Goal: Task Accomplishment & Management: Manage account settings

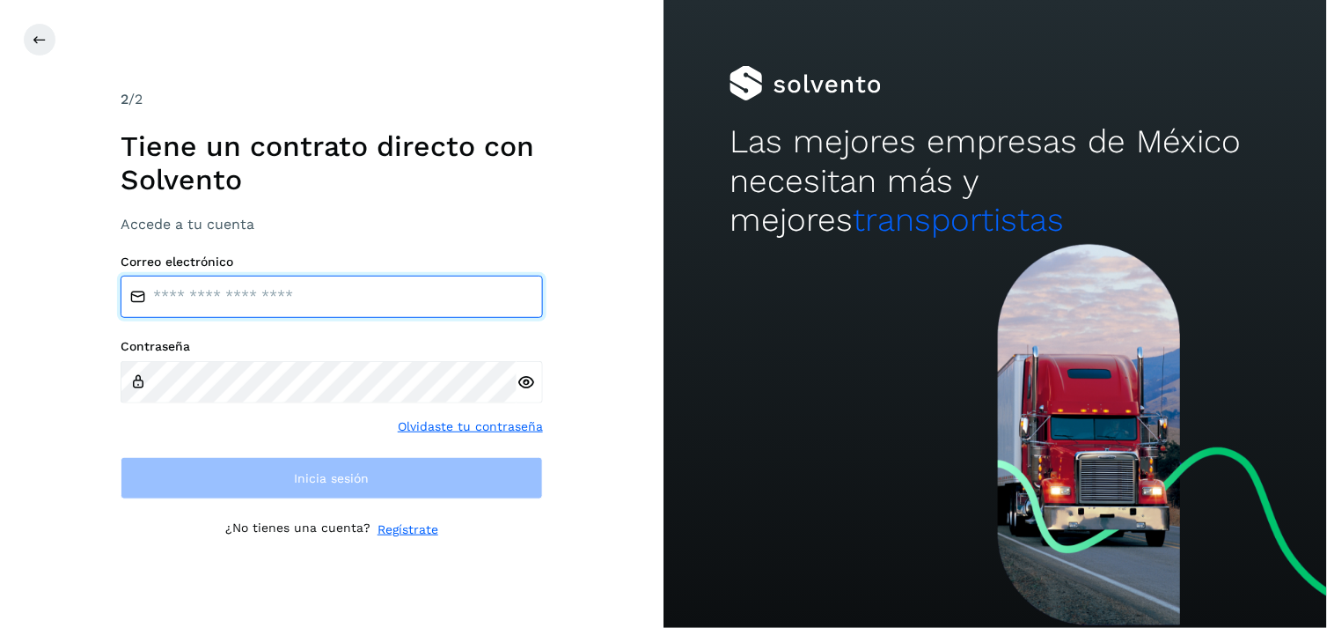
type input "**********"
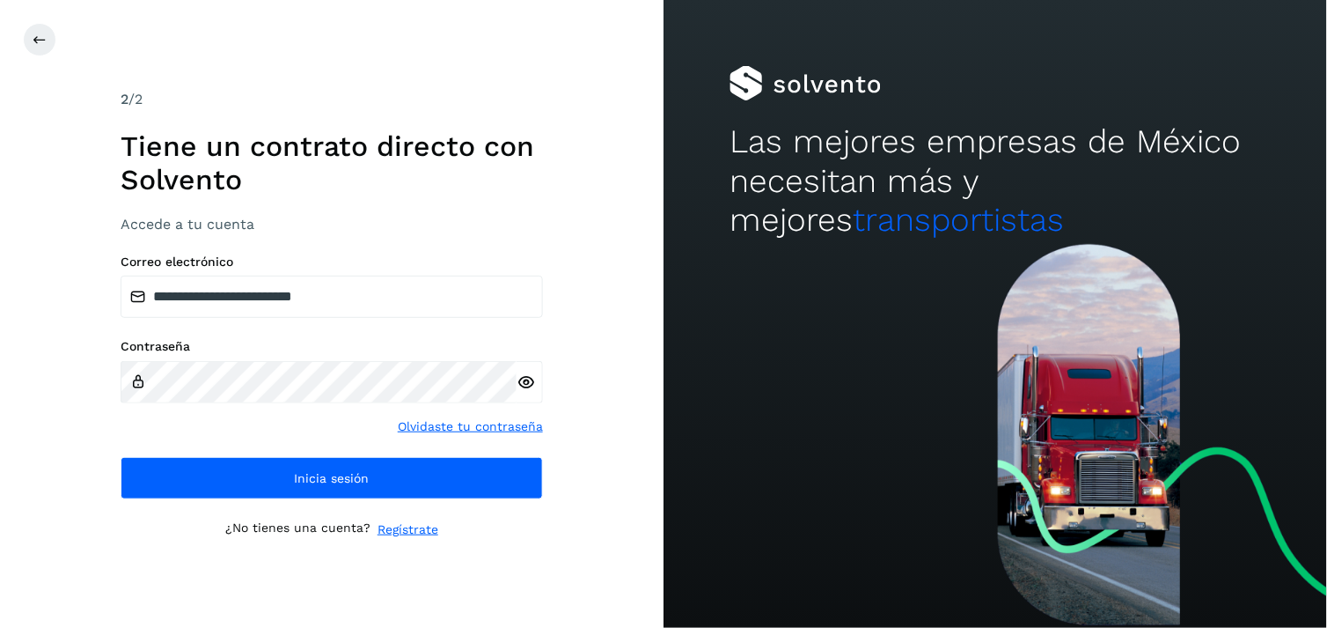
click at [680, 197] on div "Las mejores empresas de México necesitan más y mejores transportistas" at bounding box center [996, 122] width 664 height 244
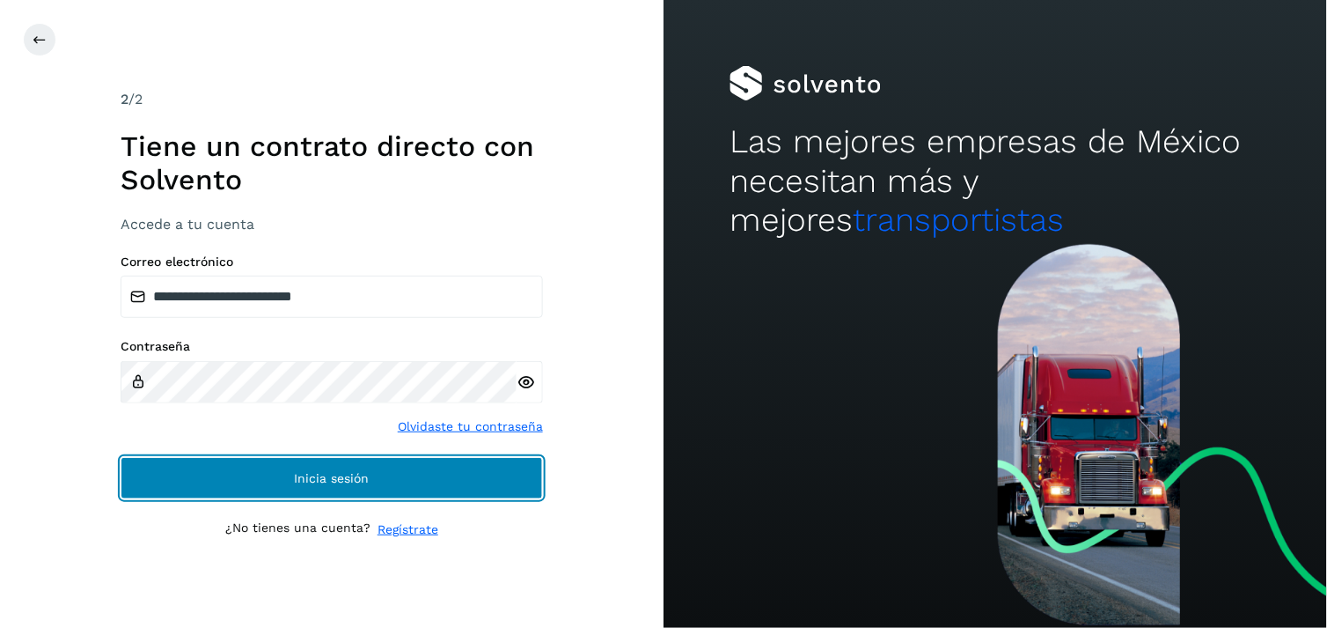
click at [466, 460] on button "Inicia sesión" at bounding box center [332, 478] width 422 height 42
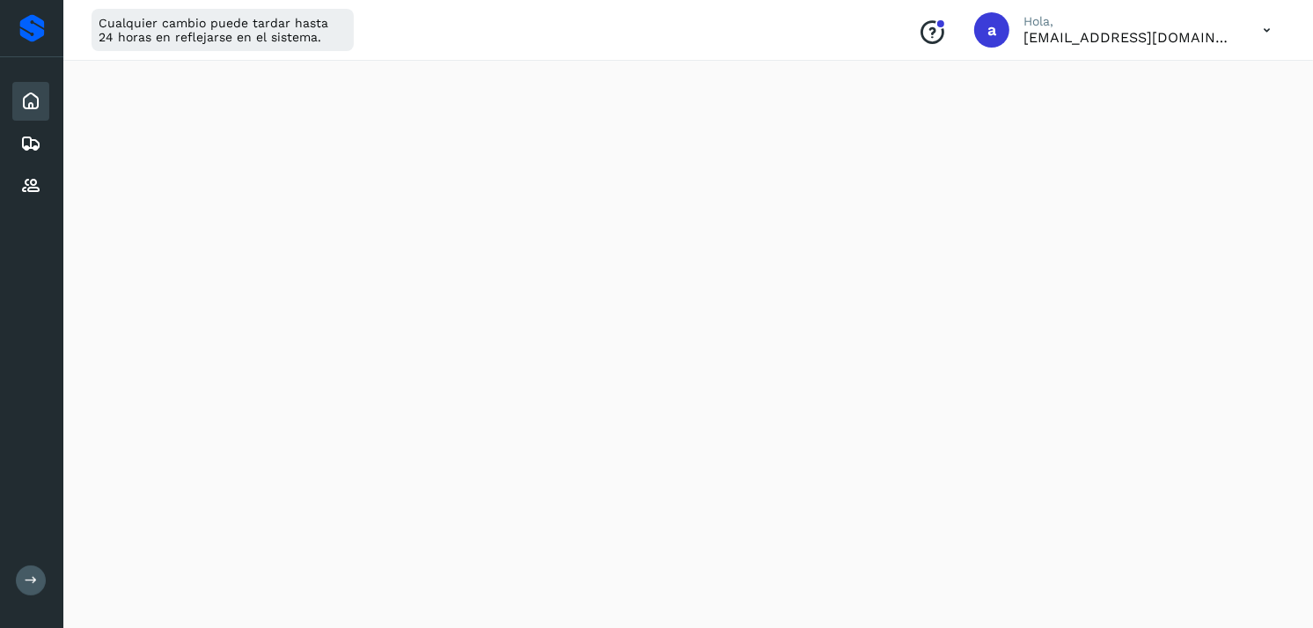
scroll to position [2063, 0]
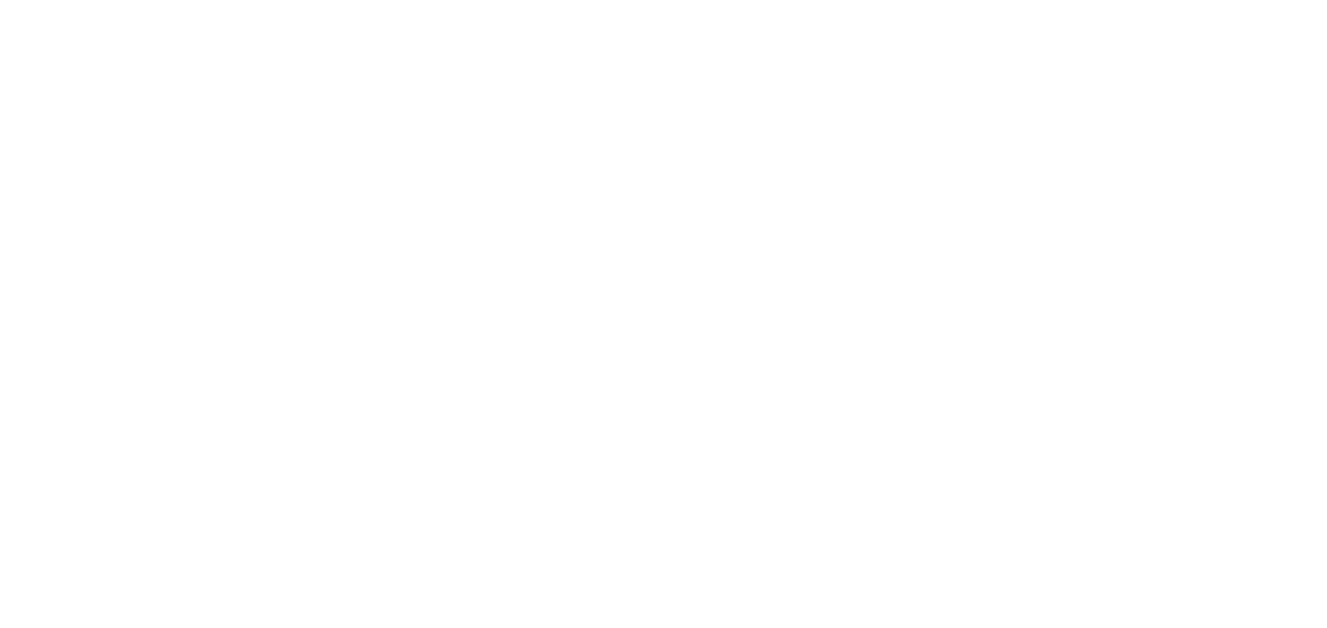
click at [750, 106] on div at bounding box center [663, 314] width 1327 height 628
click at [393, 322] on div at bounding box center [663, 314] width 1327 height 628
click at [442, 269] on div at bounding box center [663, 314] width 1327 height 628
click at [496, 283] on div at bounding box center [663, 314] width 1327 height 628
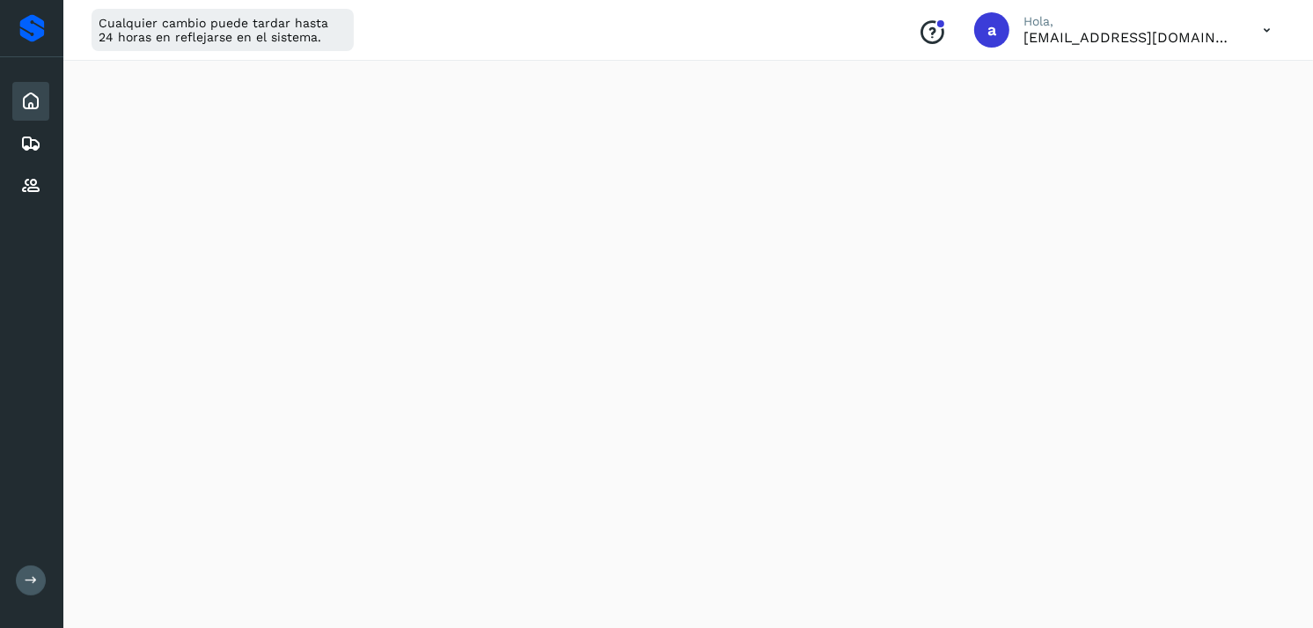
scroll to position [2063, 0]
click at [36, 88] on div "Inicio" at bounding box center [30, 101] width 37 height 39
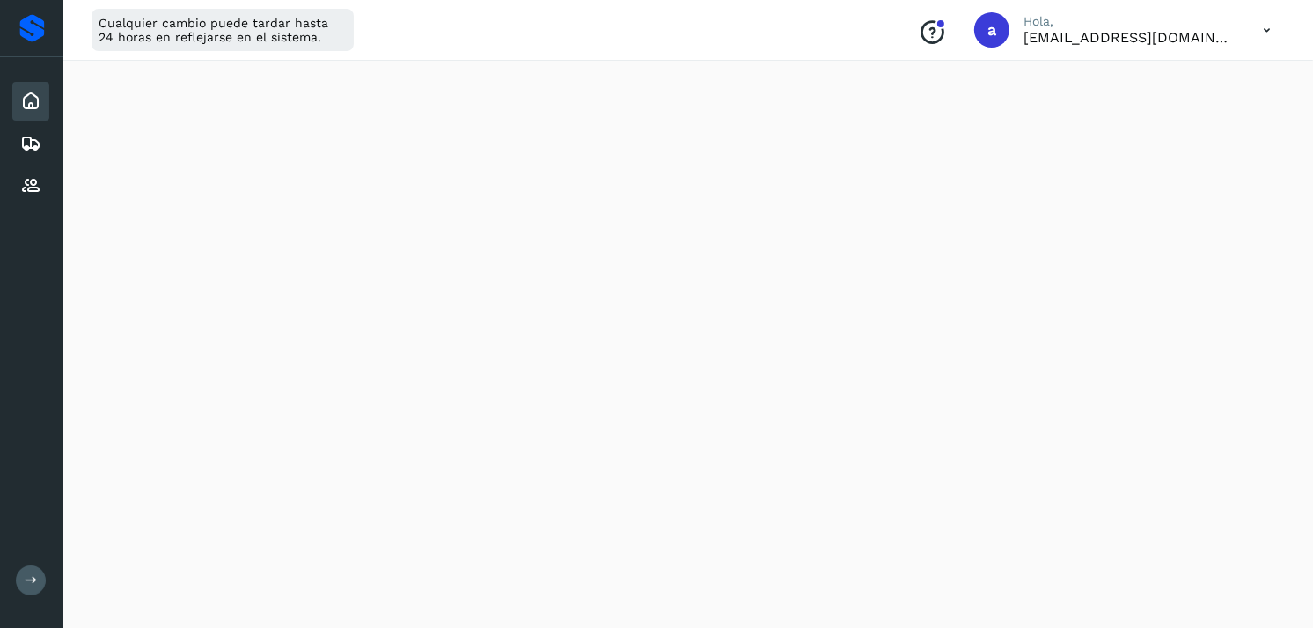
click at [31, 101] on icon at bounding box center [30, 101] width 21 height 21
click at [33, 148] on icon at bounding box center [30, 143] width 21 height 21
click at [1208, 35] on p "[EMAIL_ADDRESS][DOMAIN_NAME]" at bounding box center [1129, 37] width 211 height 17
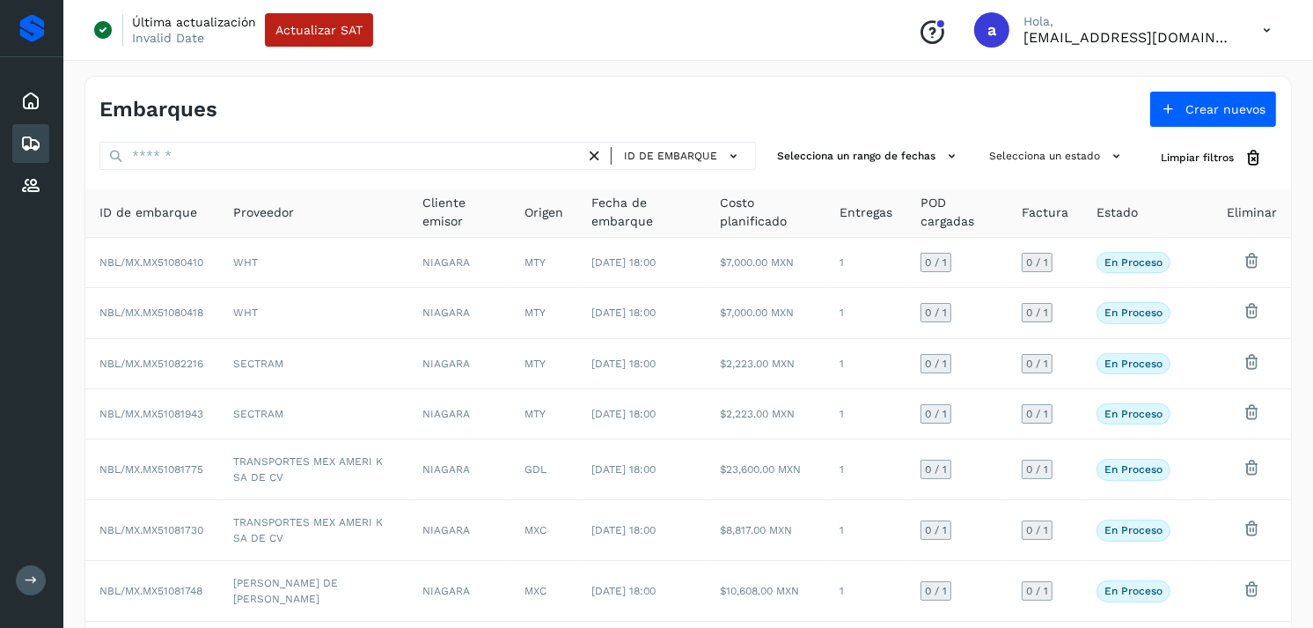
click at [1263, 33] on icon at bounding box center [1267, 30] width 36 height 36
